Goal: Task Accomplishment & Management: Use online tool/utility

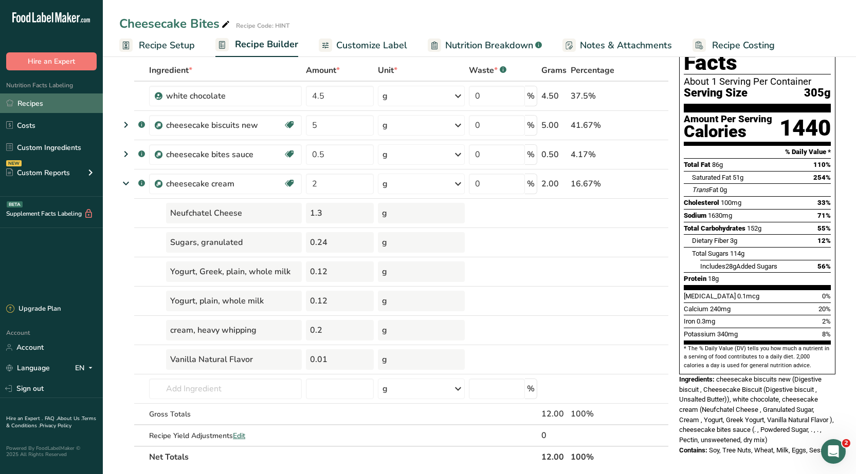
drag, startPoint x: 49, startPoint y: 102, endPoint x: 66, endPoint y: 112, distance: 20.0
click at [49, 102] on link "Recipes" at bounding box center [51, 104] width 103 height 20
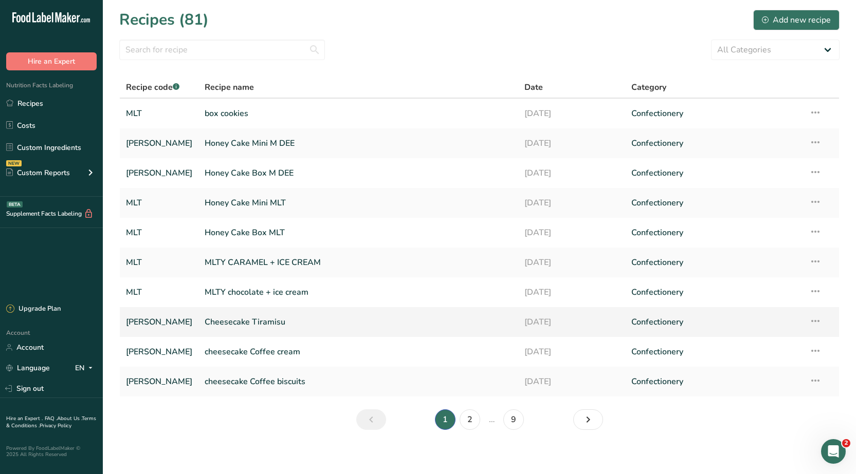
click at [234, 323] on link "Cheesecake Tiramisu" at bounding box center [358, 322] width 307 height 22
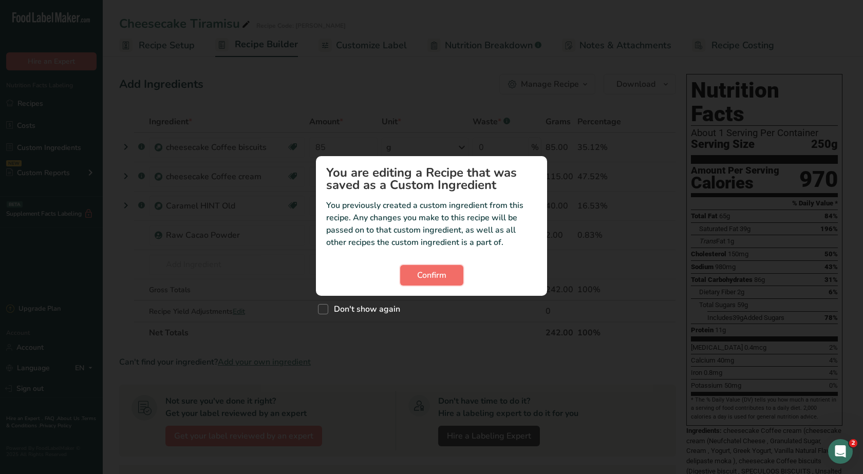
click at [438, 273] on span "Confirm" at bounding box center [431, 275] width 29 height 12
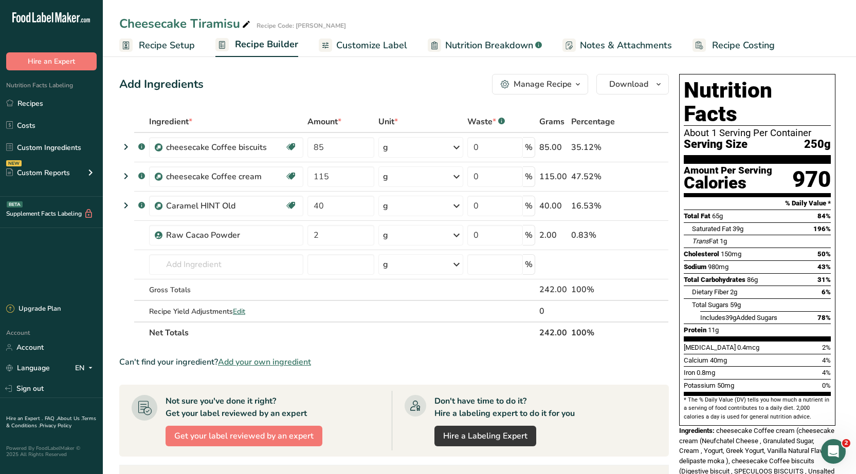
click at [159, 49] on span "Recipe Setup" at bounding box center [167, 46] width 56 height 14
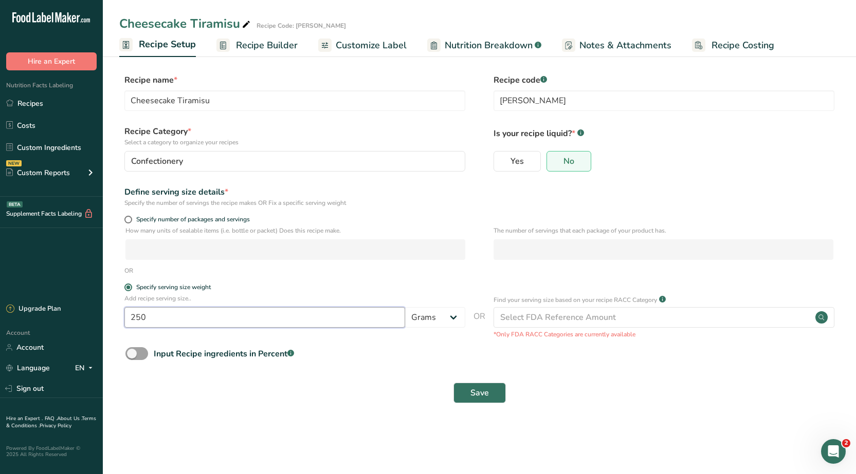
click at [174, 318] on input "250" at bounding box center [264, 317] width 281 height 21
type input "2"
type input "230"
click at [484, 394] on span "Save" at bounding box center [479, 393] width 18 height 12
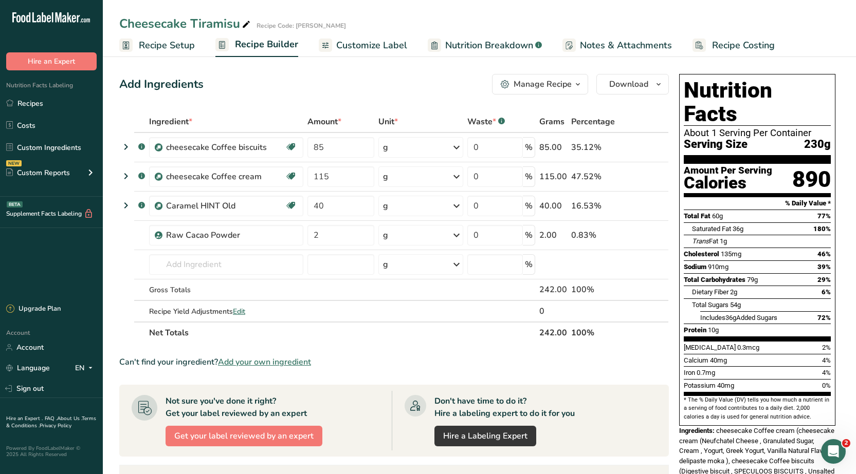
click at [153, 43] on span "Recipe Setup" at bounding box center [167, 46] width 56 height 14
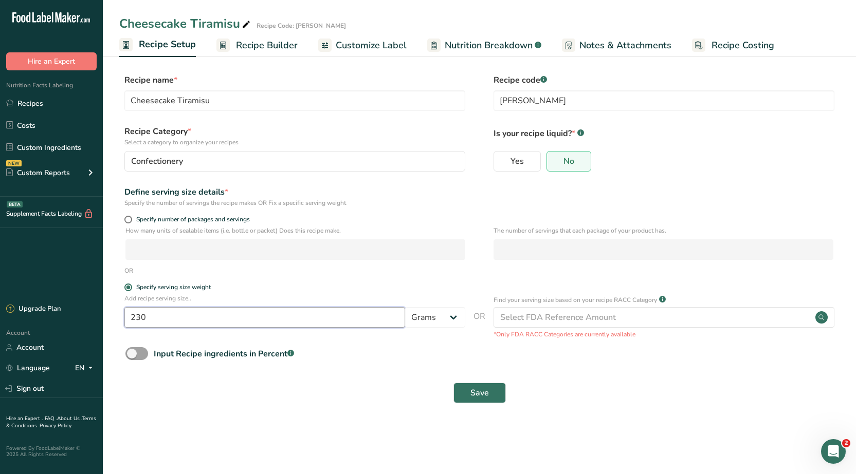
click at [215, 320] on input "230" at bounding box center [264, 317] width 281 height 21
type input "2"
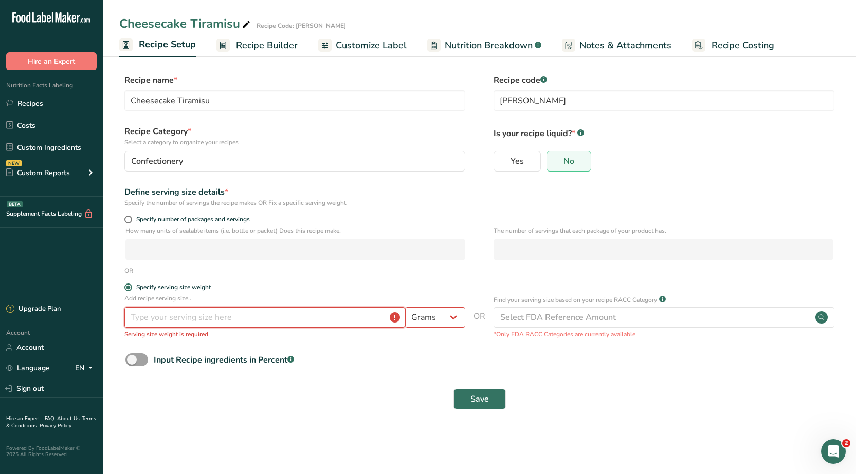
type input "2"
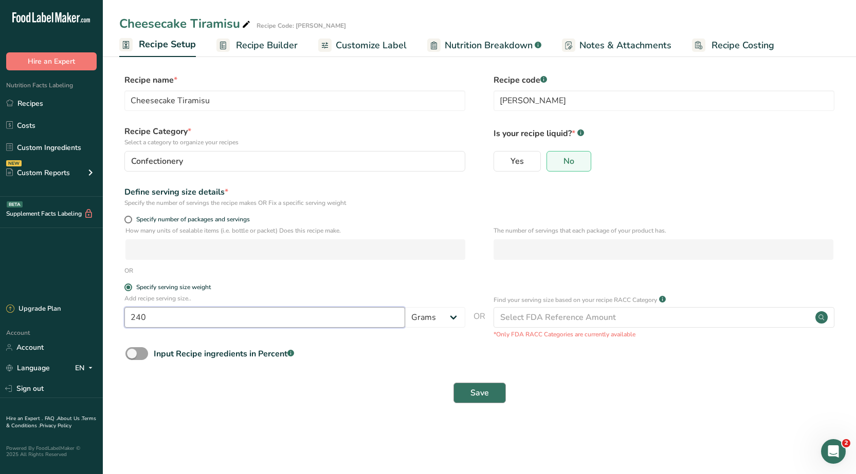
type input "240"
click at [493, 396] on button "Save" at bounding box center [479, 393] width 52 height 21
